Goal: Information Seeking & Learning: Learn about a topic

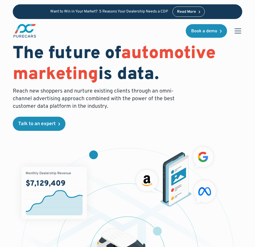
click at [237, 28] on div "menu" at bounding box center [237, 30] width 13 height 13
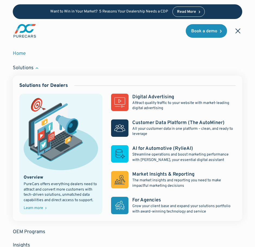
click at [28, 67] on div "Solutions" at bounding box center [23, 68] width 21 height 7
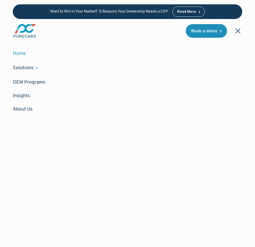
click at [28, 67] on div "Solutions" at bounding box center [23, 68] width 21 height 7
click at [37, 81] on link "OEM Programs" at bounding box center [127, 82] width 229 height 13
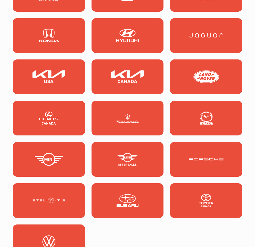
scroll to position [732, 0]
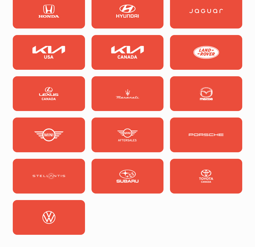
click at [144, 80] on link at bounding box center [127, 93] width 72 height 35
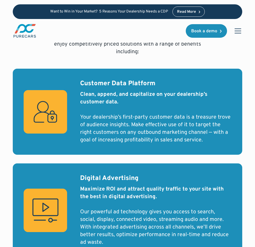
scroll to position [352, 0]
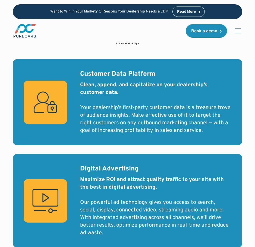
click at [70, 48] on div "PERKS Participation has its benefits Dealers participating in the Maserati Digi…" at bounding box center [127, 169] width 229 height 360
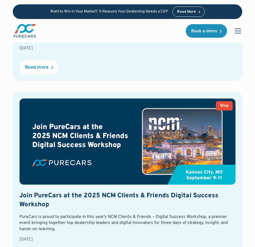
scroll to position [1710, 0]
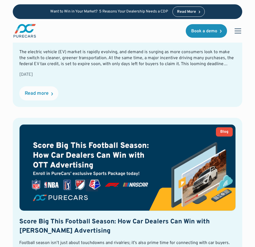
click at [7, 98] on div "STAY IN THE KNOW Recent stories Blog Maximize EV Sales Before the Tax Credit En…" at bounding box center [127, 205] width 255 height 617
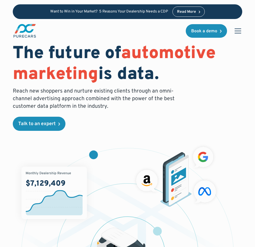
click at [238, 32] on div "menu" at bounding box center [237, 30] width 13 height 13
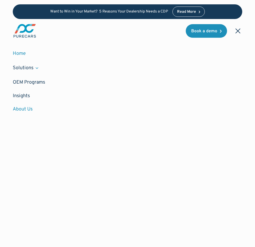
click at [25, 111] on link "About Us" at bounding box center [127, 108] width 229 height 13
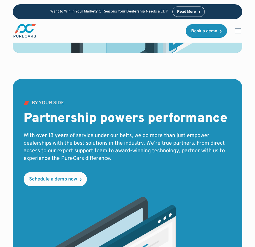
scroll to position [1193, 0]
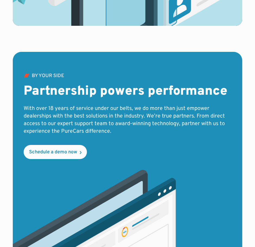
click at [2, 66] on div "by your side Partnership powers performance With over 18 years of service under…" at bounding box center [127, 229] width 255 height 355
